Goal: Transaction & Acquisition: Purchase product/service

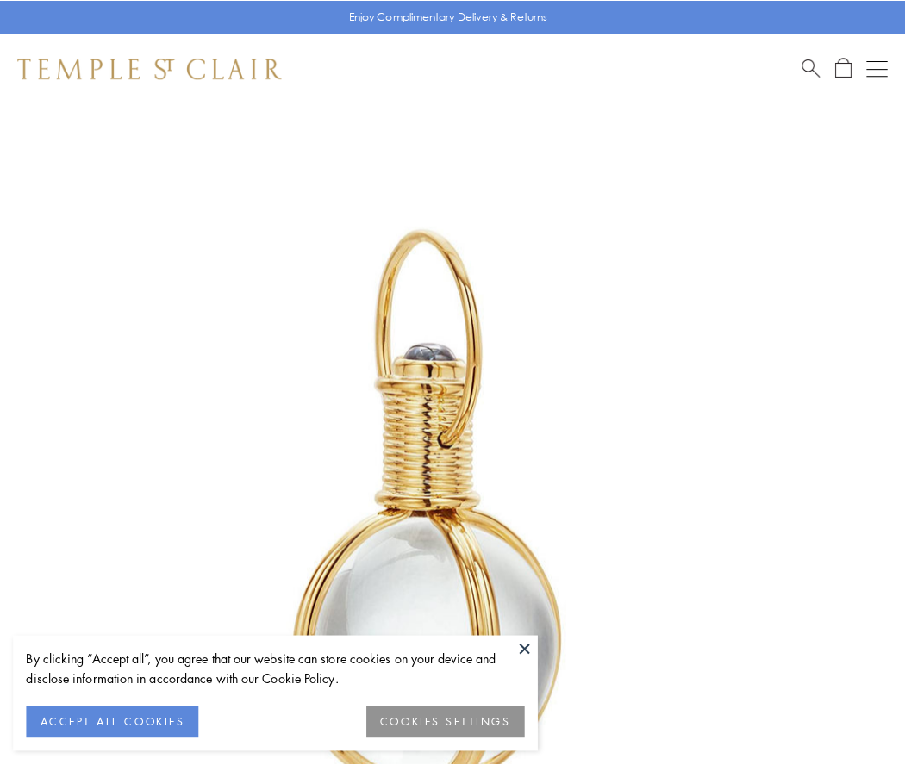
scroll to position [450, 0]
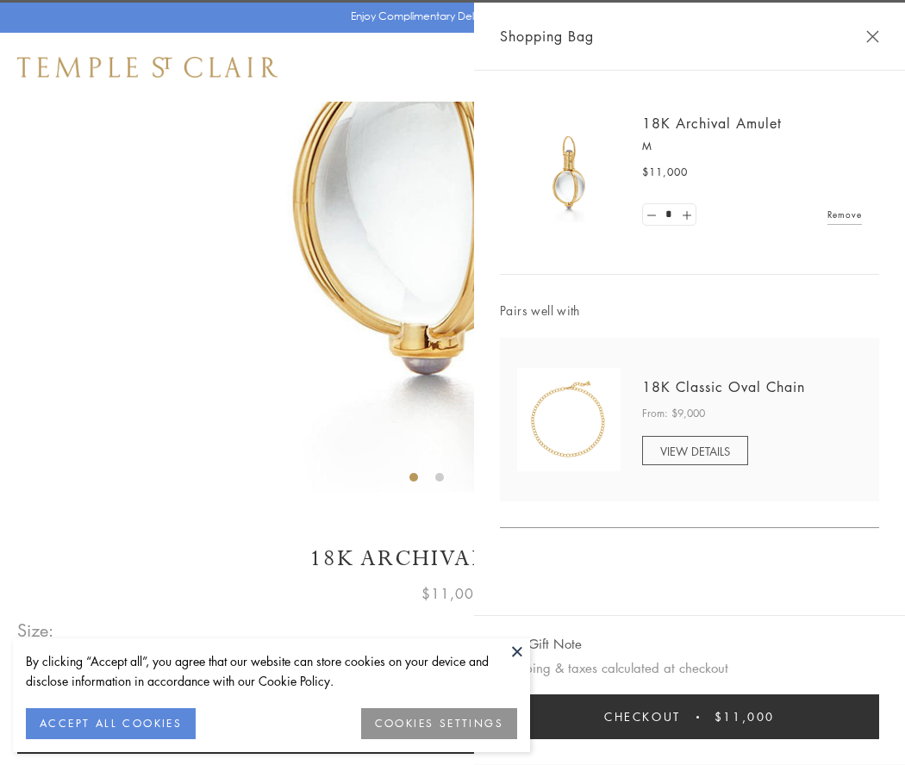
click at [689, 717] on button "Checkout $11,000" at bounding box center [689, 717] width 379 height 45
